Goal: Use online tool/utility: Use online tool/utility

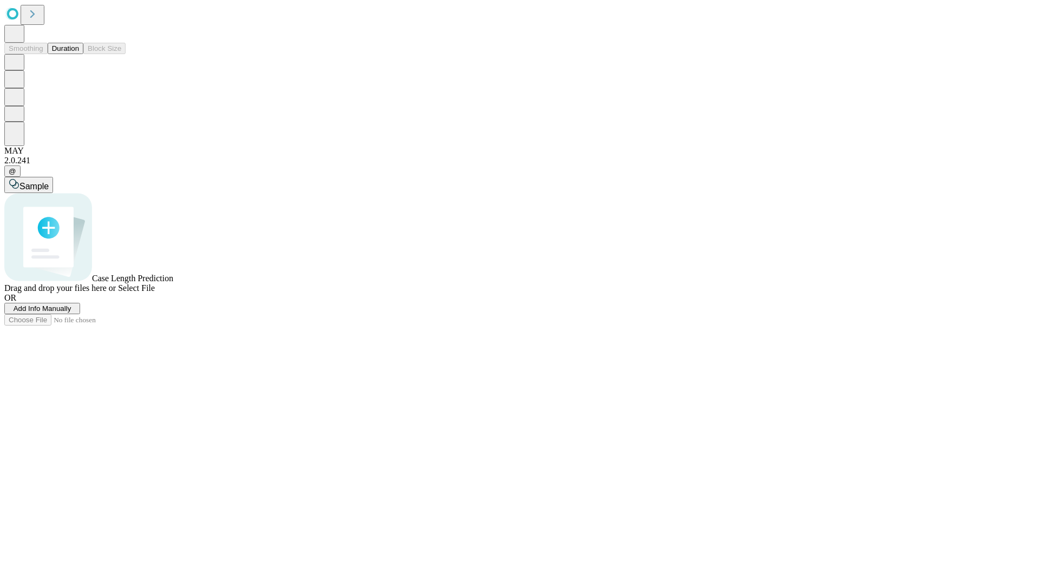
click at [79, 54] on button "Duration" at bounding box center [66, 48] width 36 height 11
click at [49, 182] on span "Sample" at bounding box center [33, 186] width 29 height 9
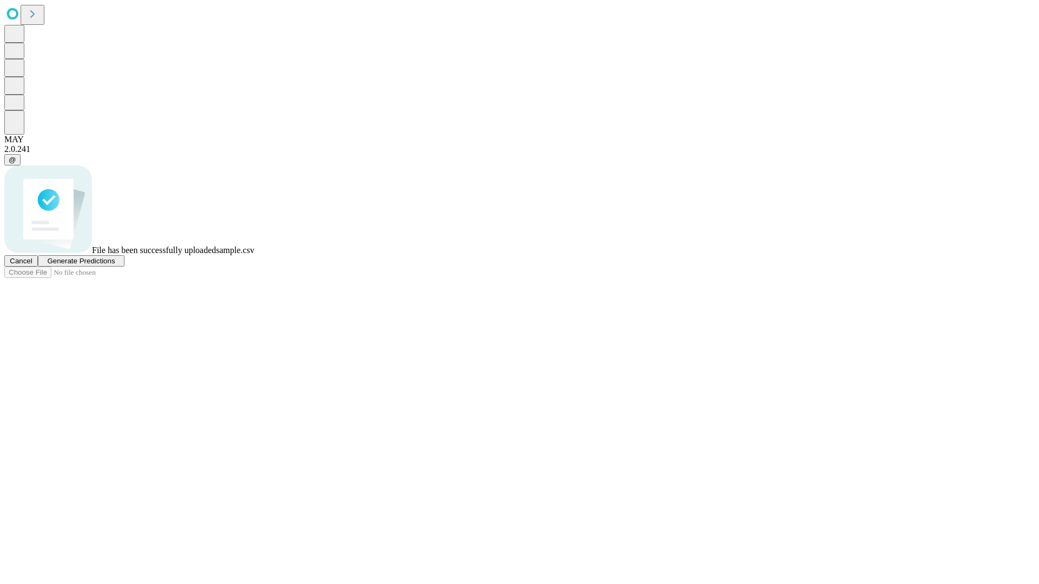
click at [115, 265] on span "Generate Predictions" at bounding box center [81, 261] width 68 height 8
